Goal: Entertainment & Leisure: Consume media (video, audio)

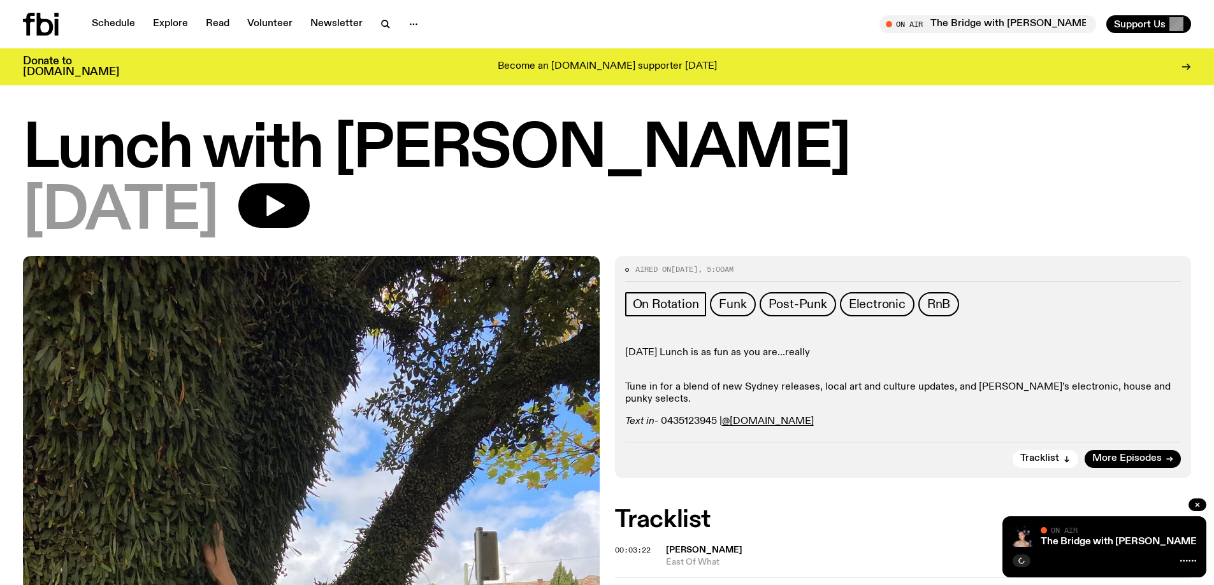
click at [43, 9] on div "Schedule Explore Read Volunteer Newsletter On Air The Bridge with Kez Finn Tune…" at bounding box center [607, 24] width 1214 height 48
click at [43, 27] on icon at bounding box center [41, 24] width 36 height 23
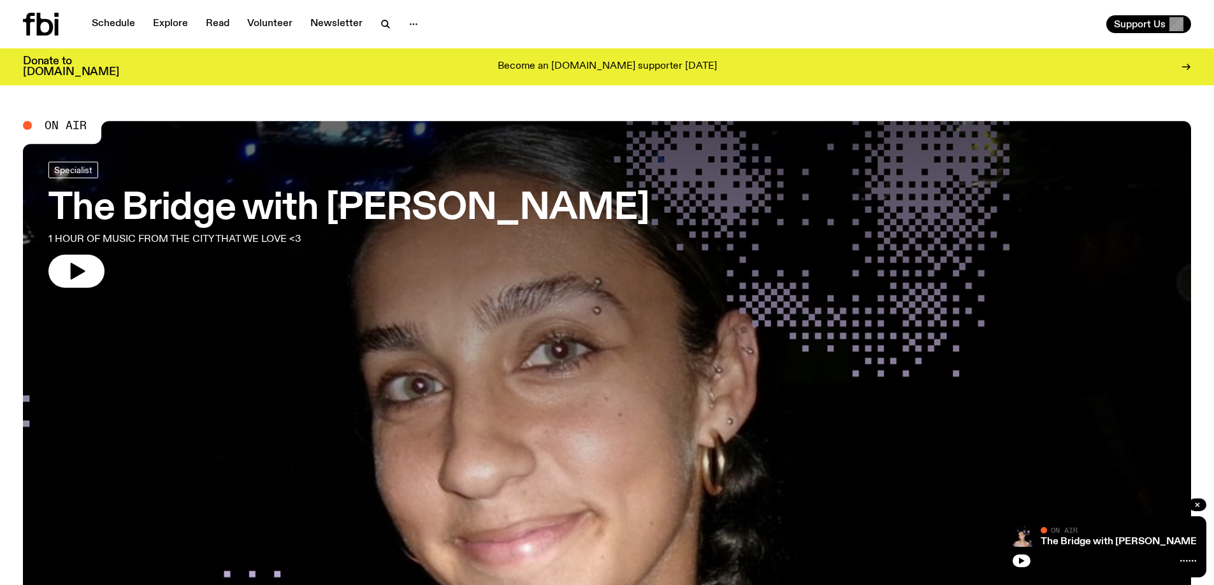
click at [78, 277] on icon "button" at bounding box center [76, 271] width 20 height 20
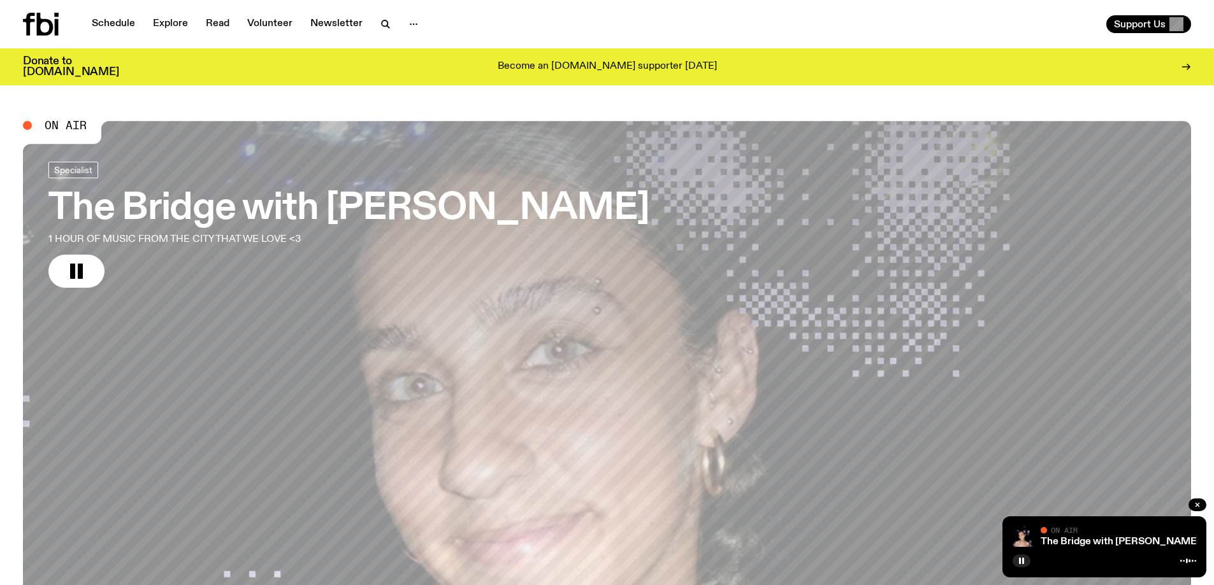
drag, startPoint x: 119, startPoint y: 24, endPoint x: 185, endPoint y: 82, distance: 88.1
click at [118, 24] on link "Schedule" at bounding box center [113, 24] width 59 height 18
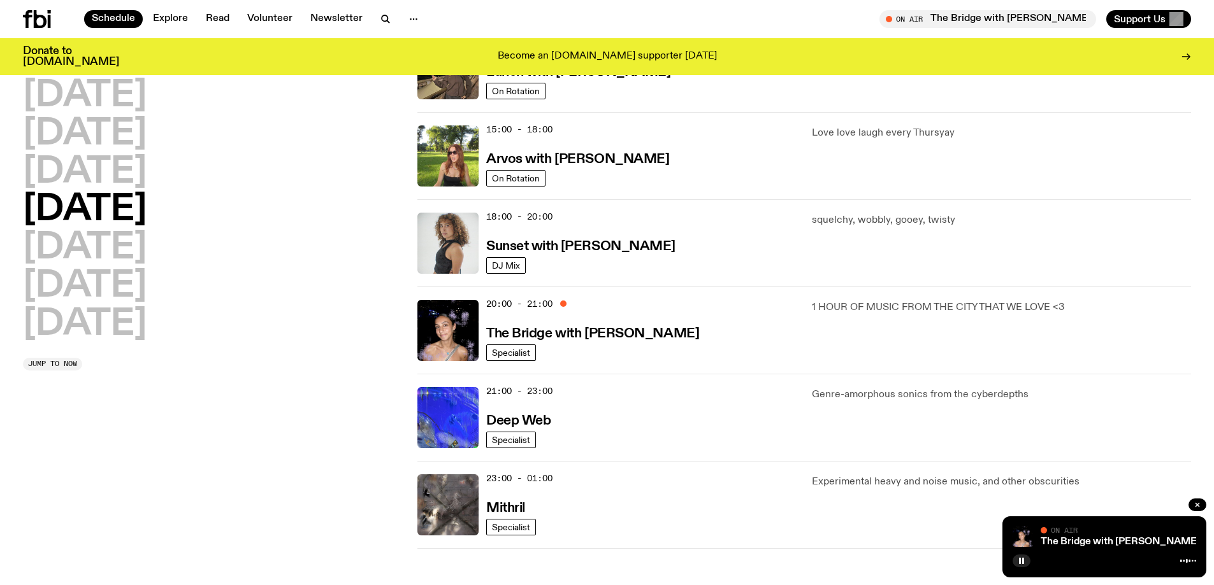
scroll to position [438, 0]
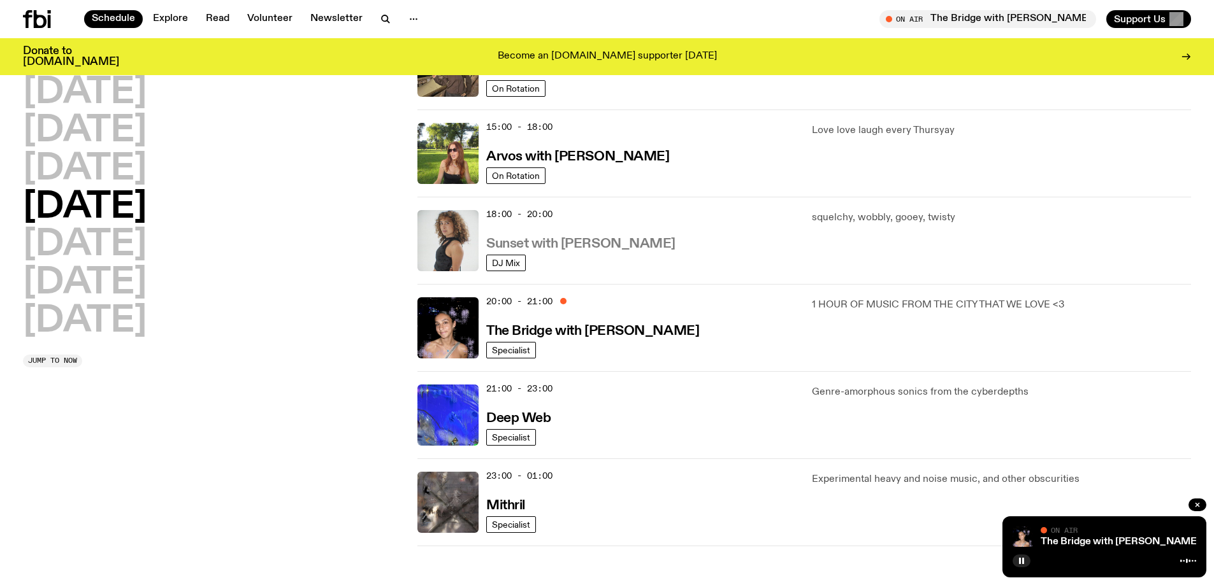
click at [547, 245] on h3 "Sunset with Tangela" at bounding box center [580, 244] width 189 height 13
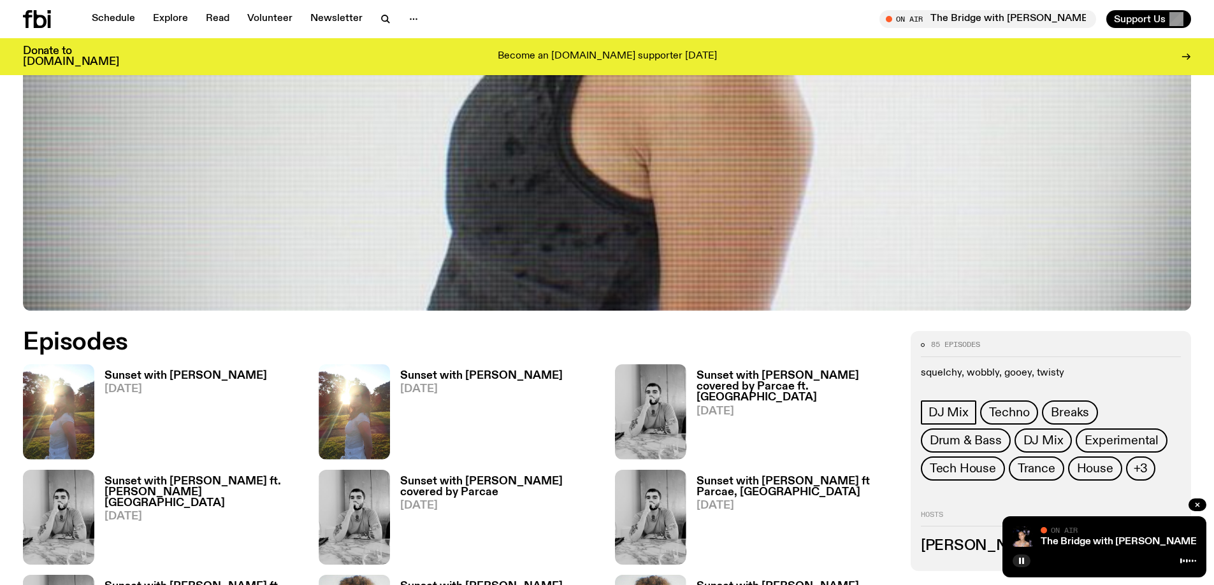
scroll to position [564, 0]
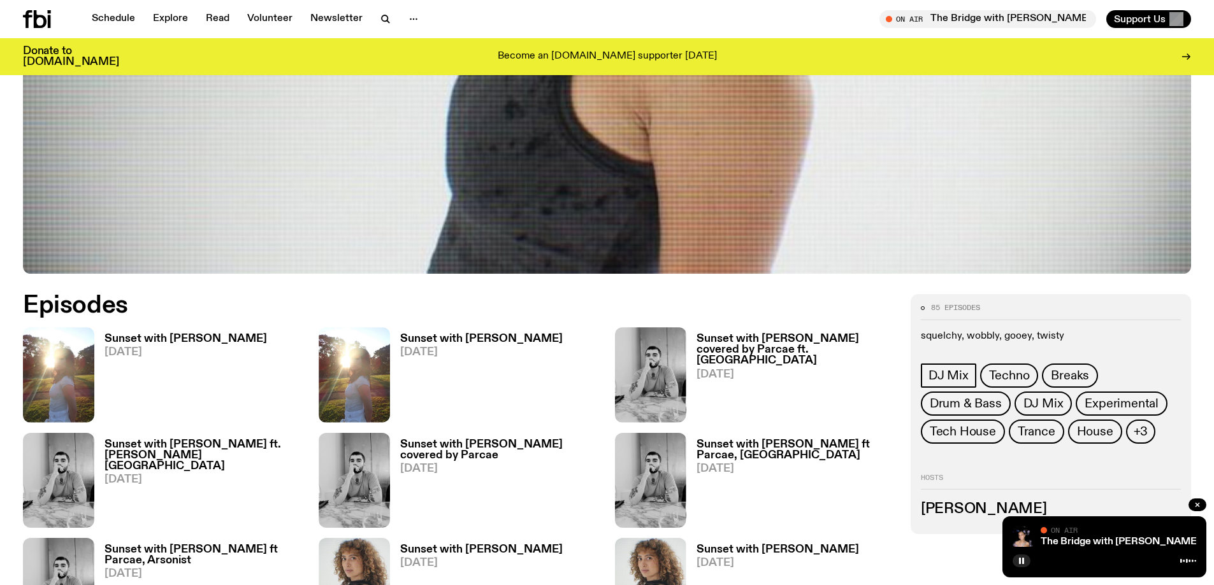
click at [68, 377] on img at bounding box center [58, 374] width 71 height 95
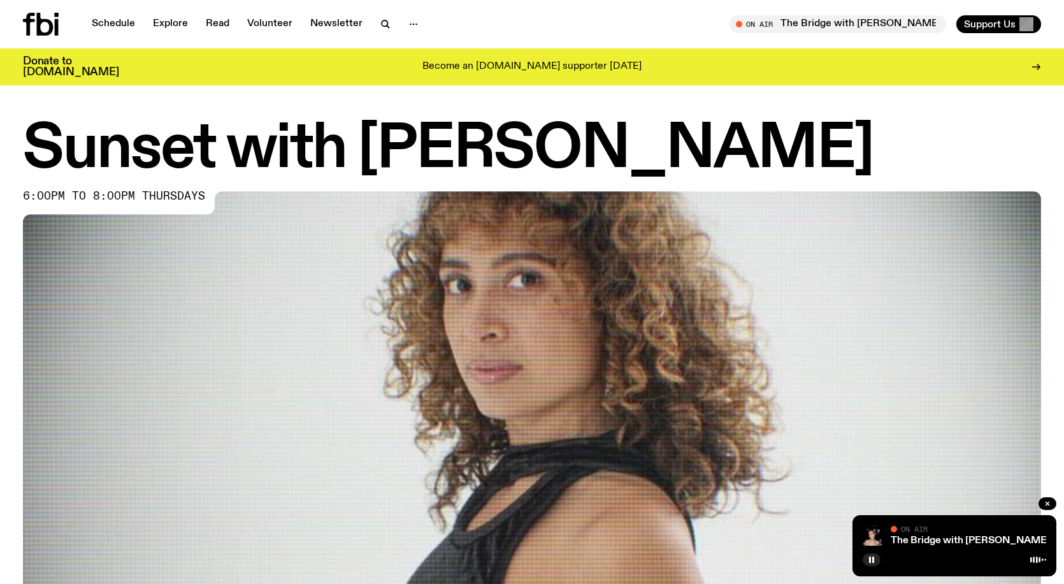
drag, startPoint x: 575, startPoint y: 136, endPoint x: 507, endPoint y: 169, distance: 75.2
click at [575, 136] on h1 "Sunset with Tangela" at bounding box center [532, 149] width 1018 height 57
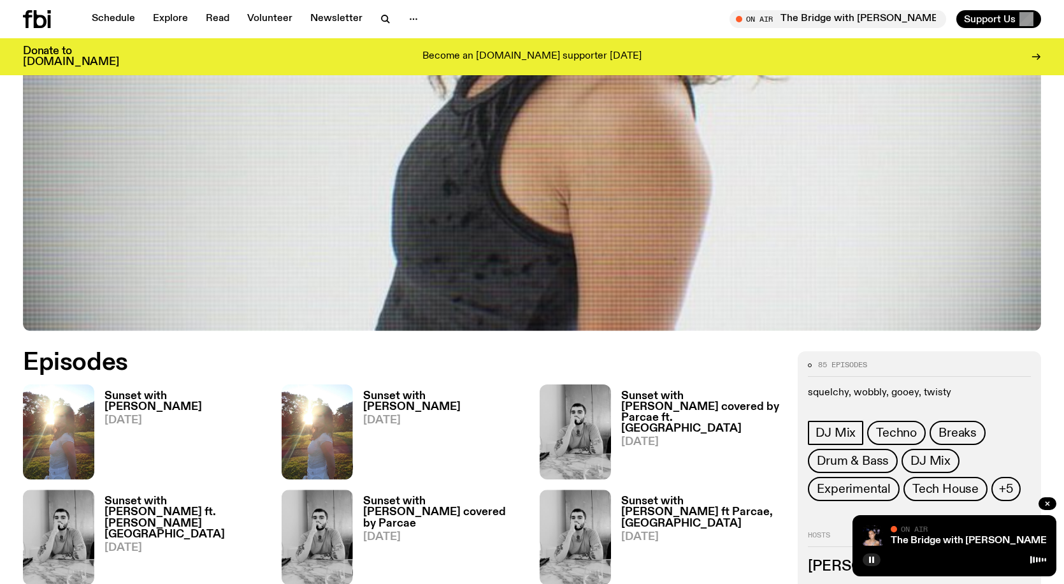
scroll to position [566, 0]
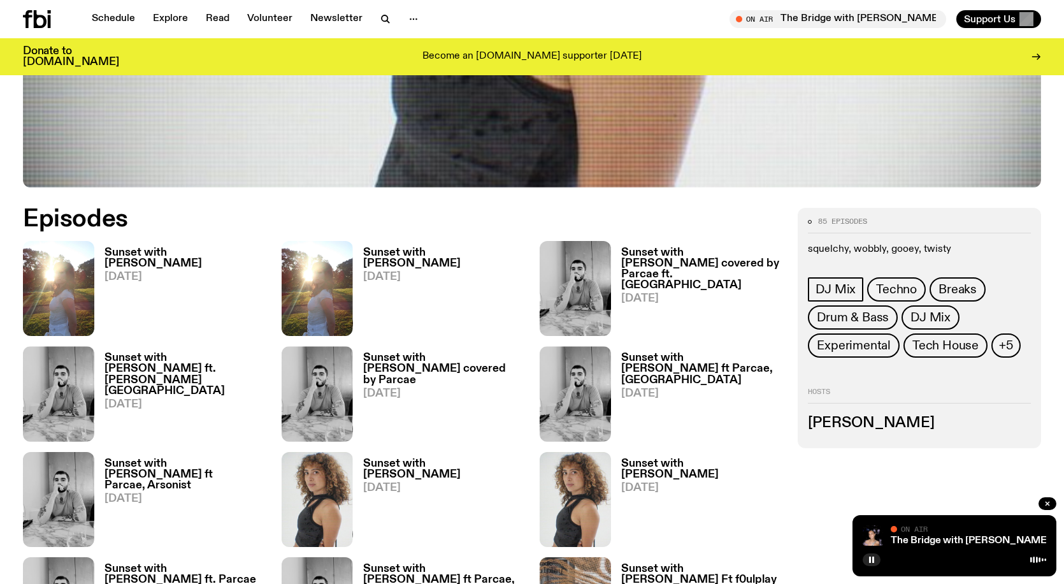
click at [48, 273] on img at bounding box center [58, 288] width 71 height 95
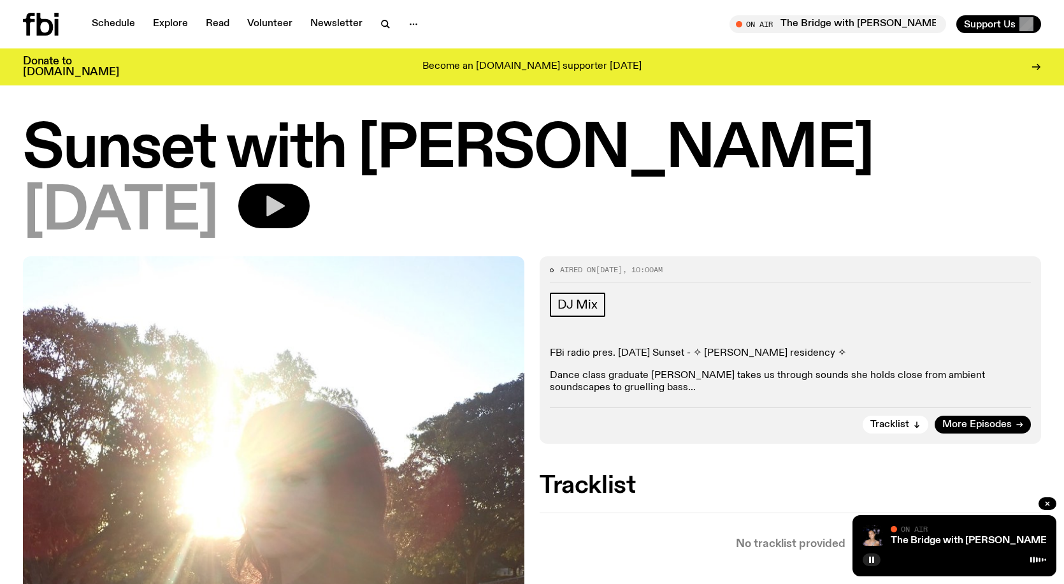
click at [285, 203] on icon "button" at bounding box center [275, 206] width 18 height 21
